Goal: Task Accomplishment & Management: Complete application form

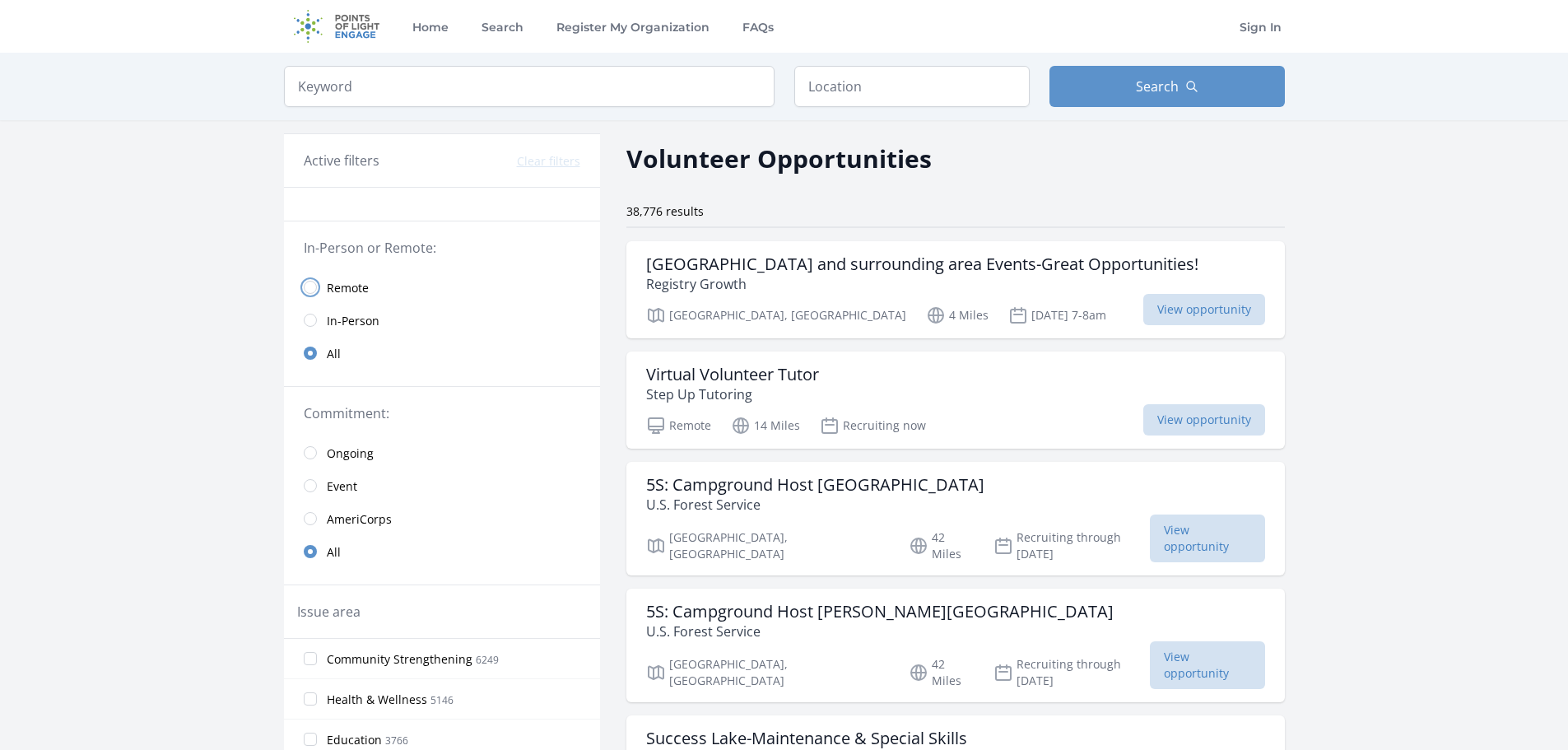
click at [311, 288] on input "radio" at bounding box center [311, 288] width 13 height 13
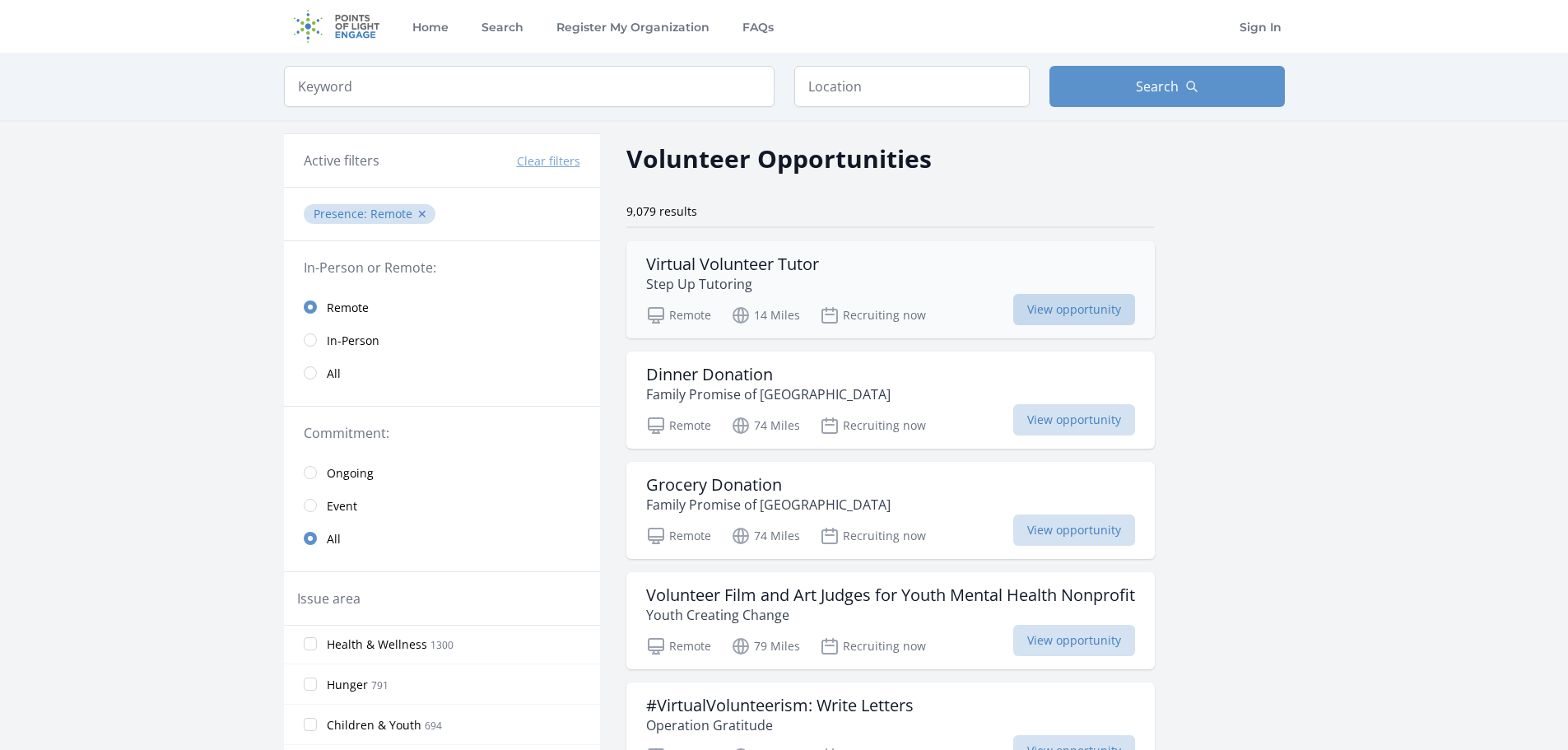
click at [1082, 302] on span "View opportunity" at bounding box center [1073, 310] width 122 height 32
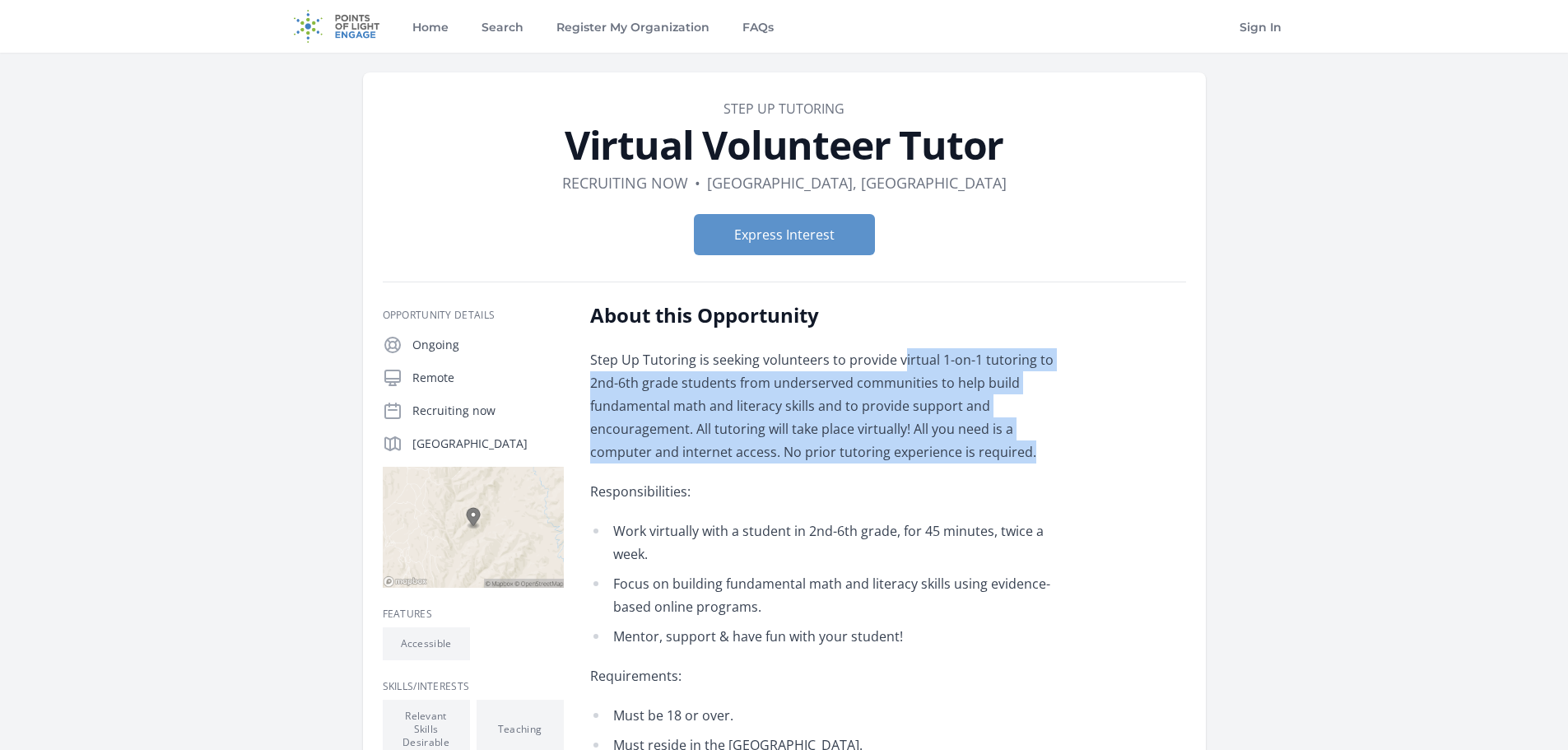
drag, startPoint x: 898, startPoint y: 358, endPoint x: 905, endPoint y: 448, distance: 90.3
click at [905, 448] on p "Step Up Tutoring is seeking volunteers to provide virtual 1-on-1 tutoring to 2n…" at bounding box center [831, 406] width 482 height 115
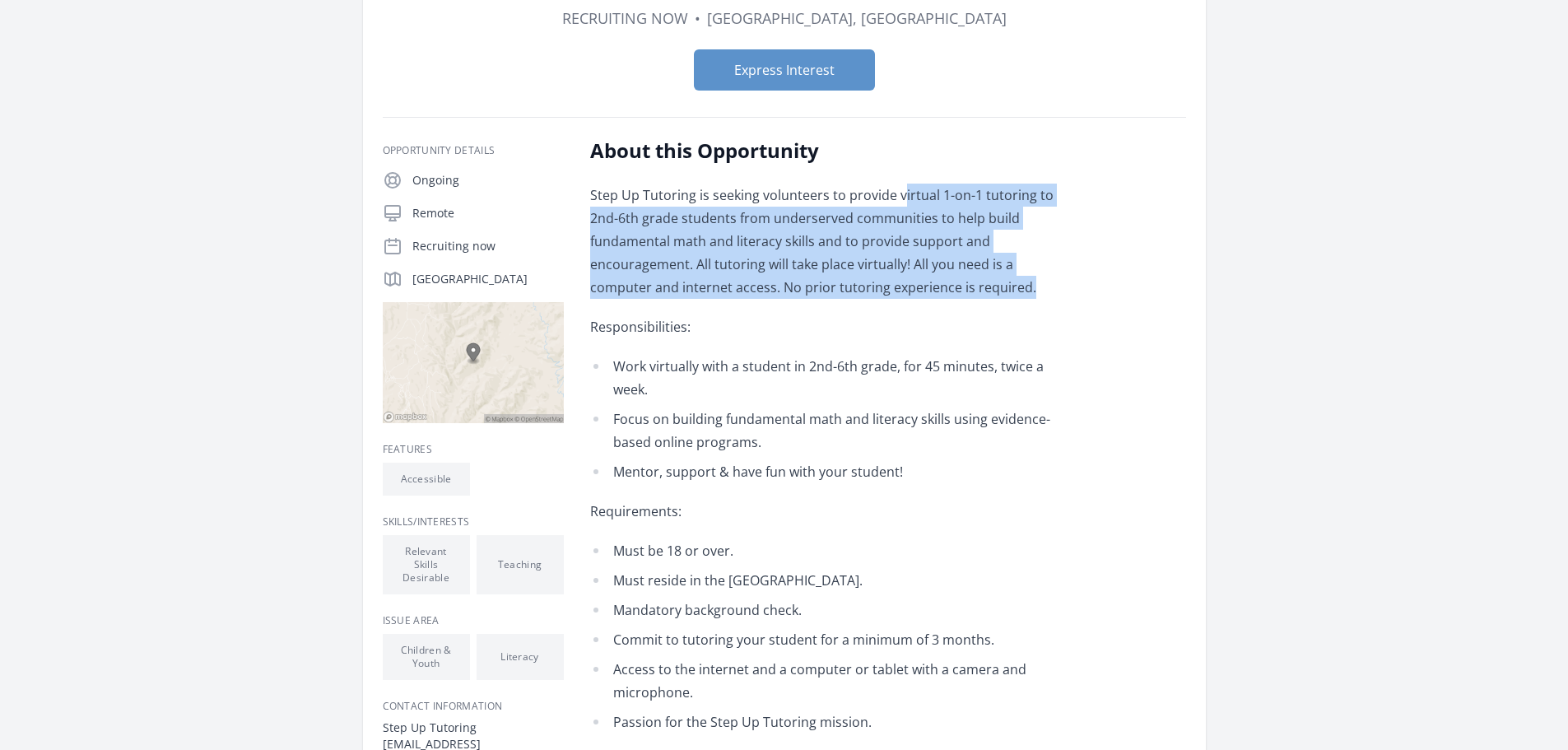
scroll to position [247, 0]
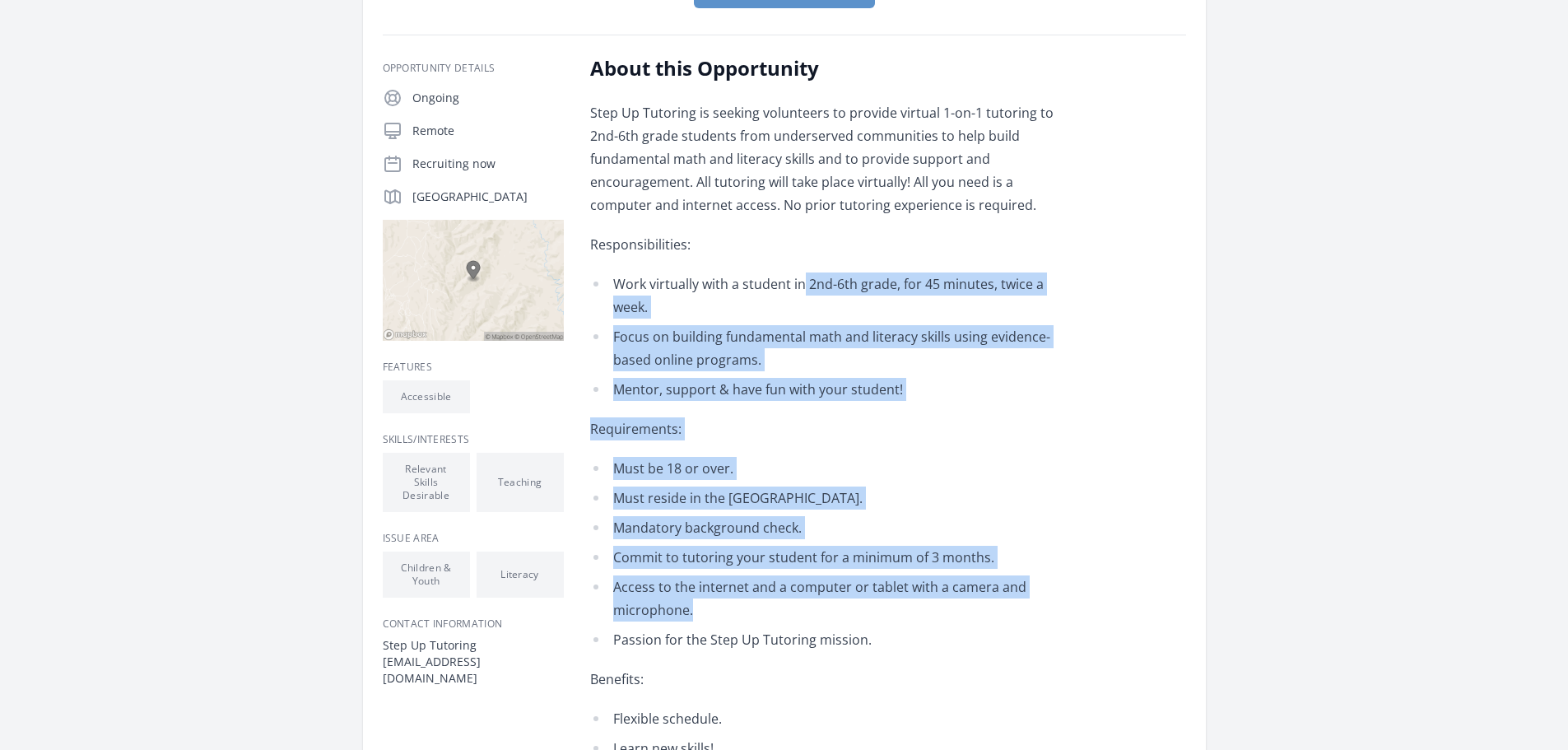
drag, startPoint x: 804, startPoint y: 284, endPoint x: 1037, endPoint y: 590, distance: 384.6
click at [1037, 590] on div "Step Up Tutoring is seeking volunteers to provide virtual 1-on-1 tutoring to 2n…" at bounding box center [831, 511] width 482 height 820
